Goal: Task Accomplishment & Management: Use online tool/utility

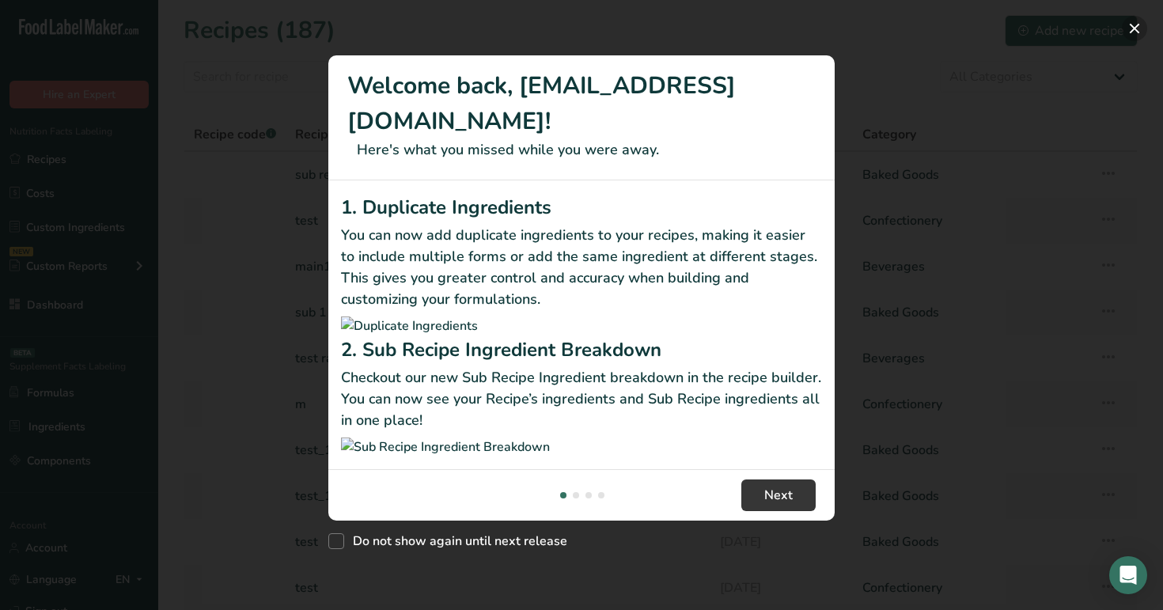
click at [1138, 25] on button "New Features" at bounding box center [1134, 28] width 25 height 25
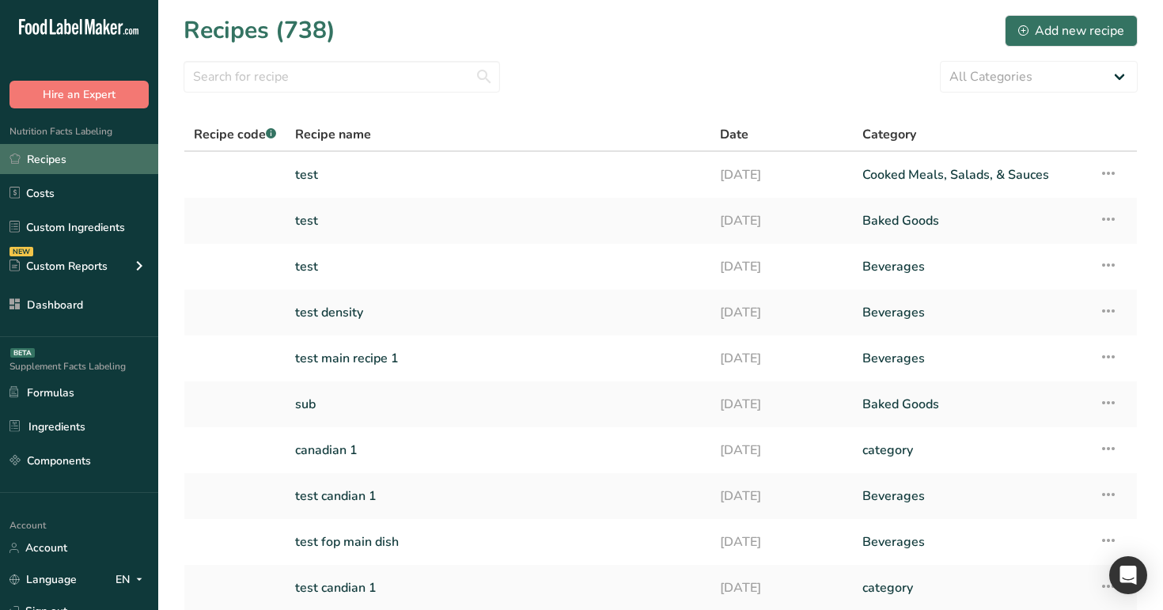
click at [99, 156] on link "Recipes" at bounding box center [79, 159] width 158 height 30
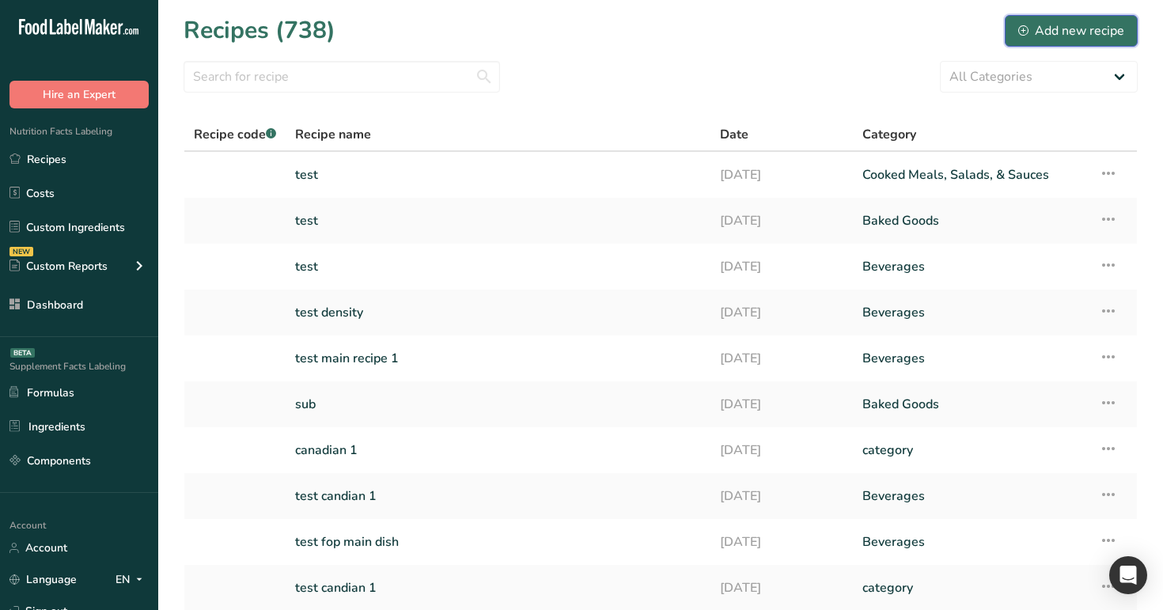
click at [1109, 27] on div "Add new recipe" at bounding box center [1071, 30] width 106 height 19
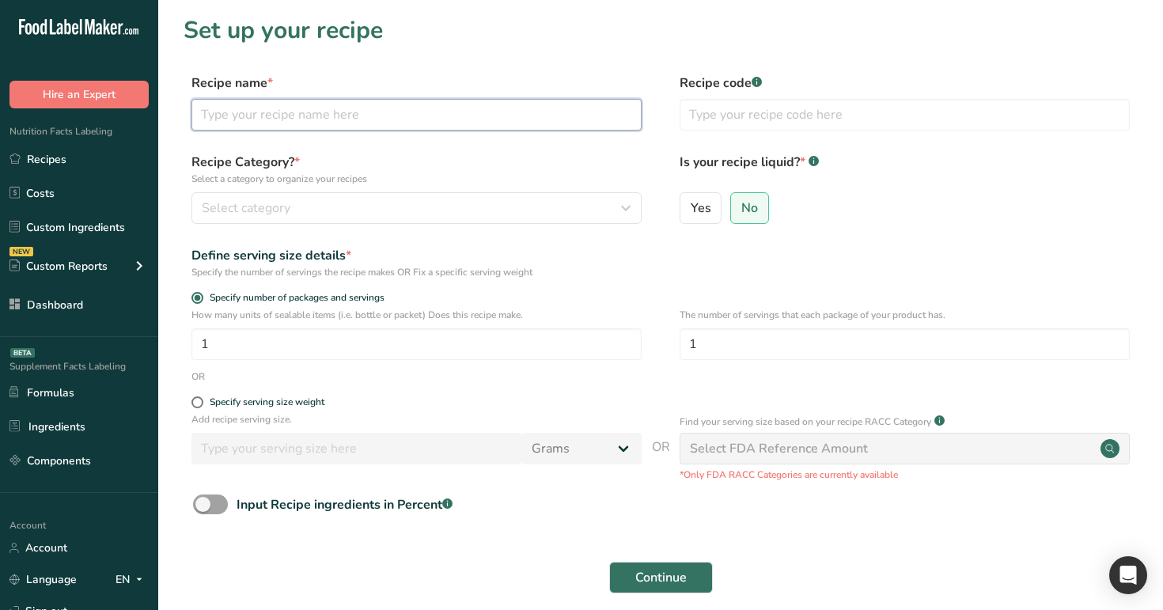
click at [584, 120] on input "text" at bounding box center [416, 115] width 450 height 32
type input "test12"
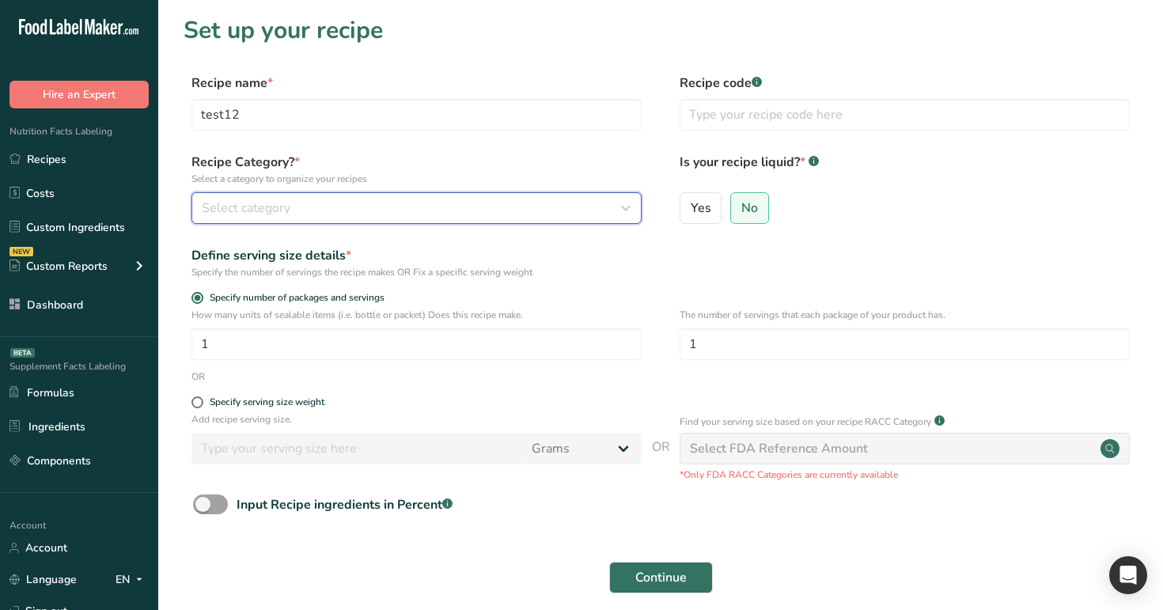
click at [580, 200] on div "Select category" at bounding box center [412, 208] width 420 height 19
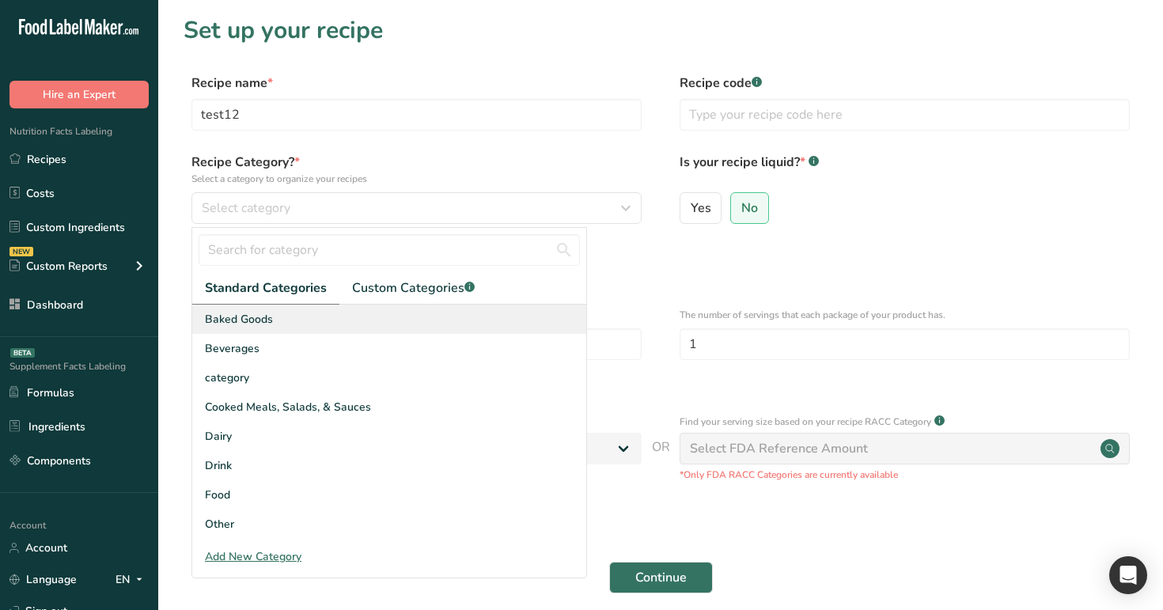
click at [514, 324] on div "Baked Goods" at bounding box center [389, 319] width 394 height 29
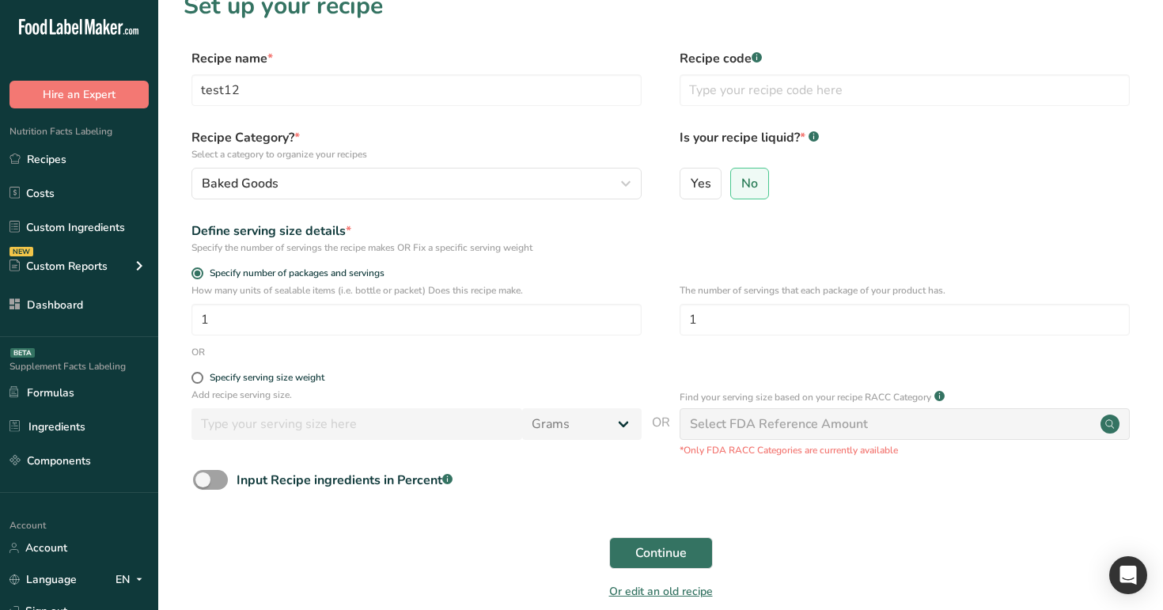
scroll to position [36, 0]
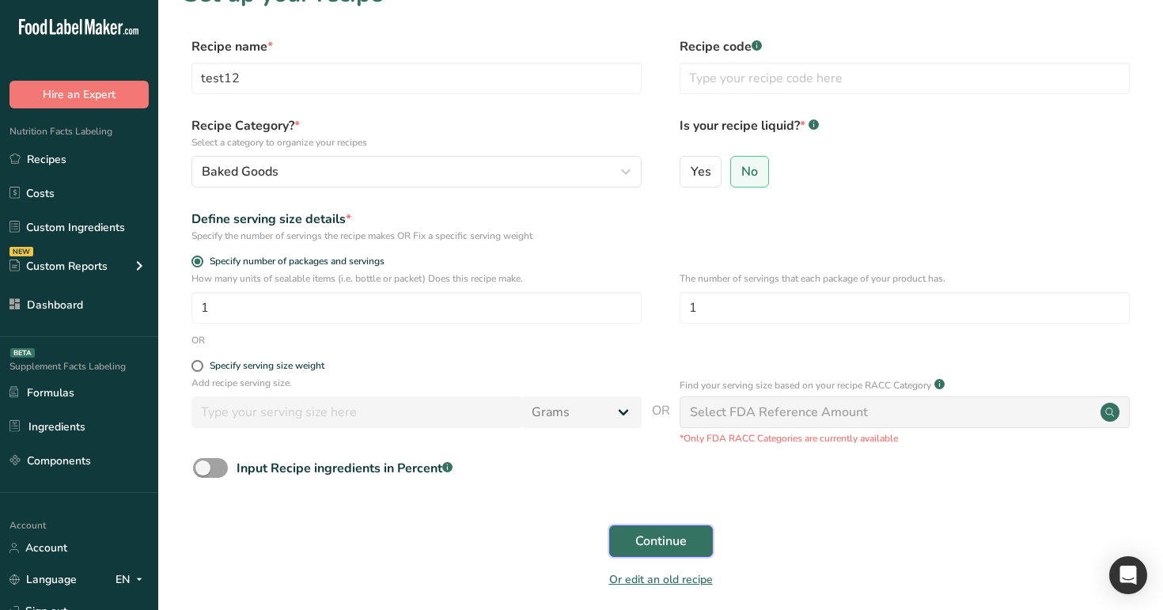
click at [662, 545] on span "Continue" at bounding box center [660, 541] width 51 height 19
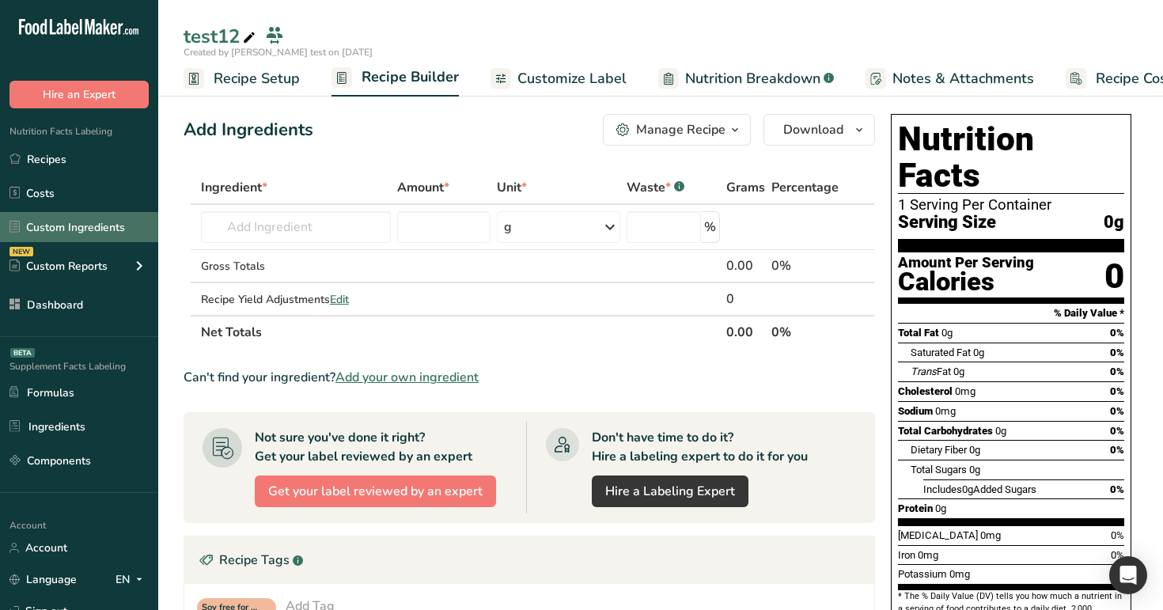
click at [74, 215] on link "Custom Ingredients" at bounding box center [79, 227] width 158 height 30
